Goal: Transaction & Acquisition: Obtain resource

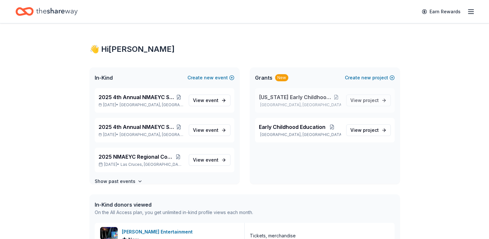
click at [288, 99] on span "[US_STATE] Early Childhood Education" at bounding box center [295, 97] width 72 height 8
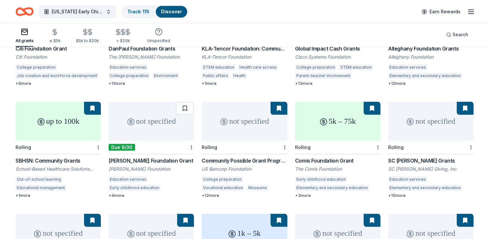
scroll to position [690, 0]
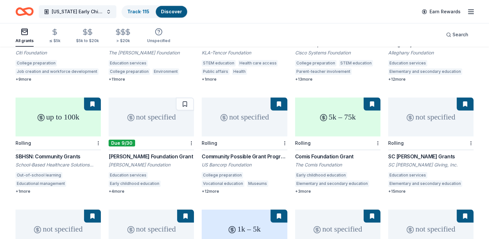
click at [139, 117] on div "not specified" at bounding box center [151, 116] width 85 height 39
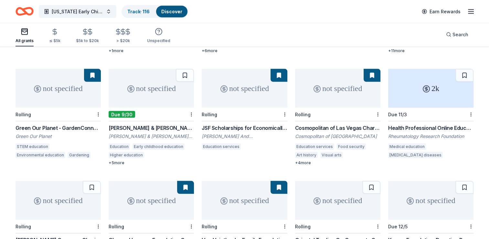
scroll to position [1280, 0]
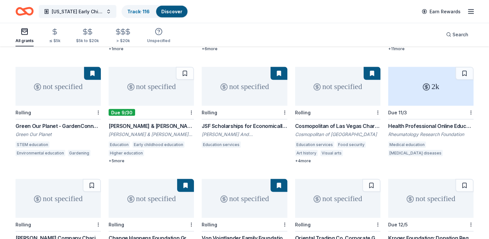
click at [158, 83] on div "not specified" at bounding box center [151, 86] width 85 height 39
click at [426, 96] on div "2k" at bounding box center [430, 86] width 85 height 39
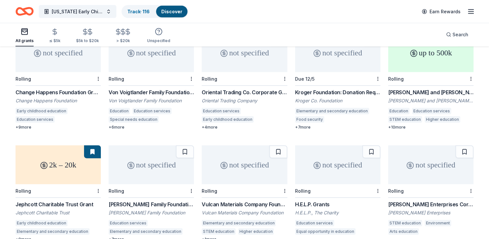
scroll to position [1420, 0]
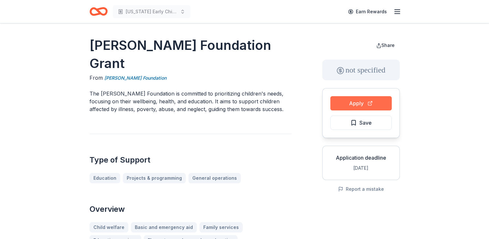
click at [350, 104] on button "Apply" at bounding box center [361, 103] width 61 height 14
click at [362, 123] on span "Save" at bounding box center [366, 122] width 12 height 8
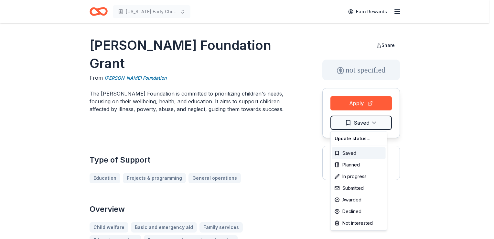
click at [362, 123] on html "[US_STATE] Early Childhood Education Earn Rewards [PERSON_NAME] Foundation Gran…" at bounding box center [247, 119] width 494 height 239
click at [354, 188] on div "Submitted" at bounding box center [359, 188] width 54 height 12
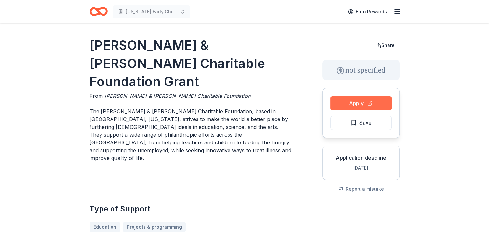
click at [368, 105] on button "Apply" at bounding box center [361, 103] width 61 height 14
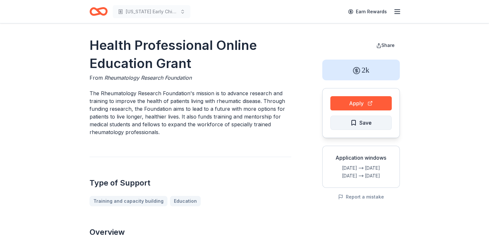
click at [354, 121] on span "Save" at bounding box center [361, 122] width 21 height 8
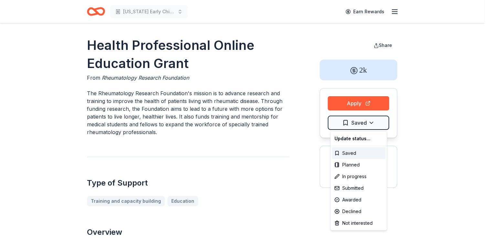
click at [354, 121] on html "New Mexico Early Childhood Education Earn Rewards Health Professional Online Ed…" at bounding box center [244, 119] width 489 height 239
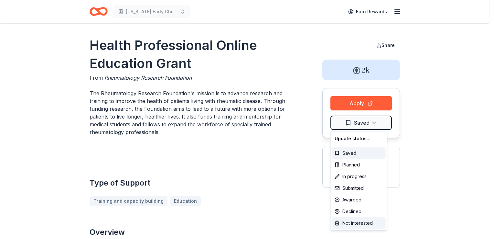
click at [348, 222] on div "Not interested" at bounding box center [359, 223] width 54 height 12
click at [356, 219] on div "Not interested" at bounding box center [359, 223] width 54 height 12
